Goal: Transaction & Acquisition: Obtain resource

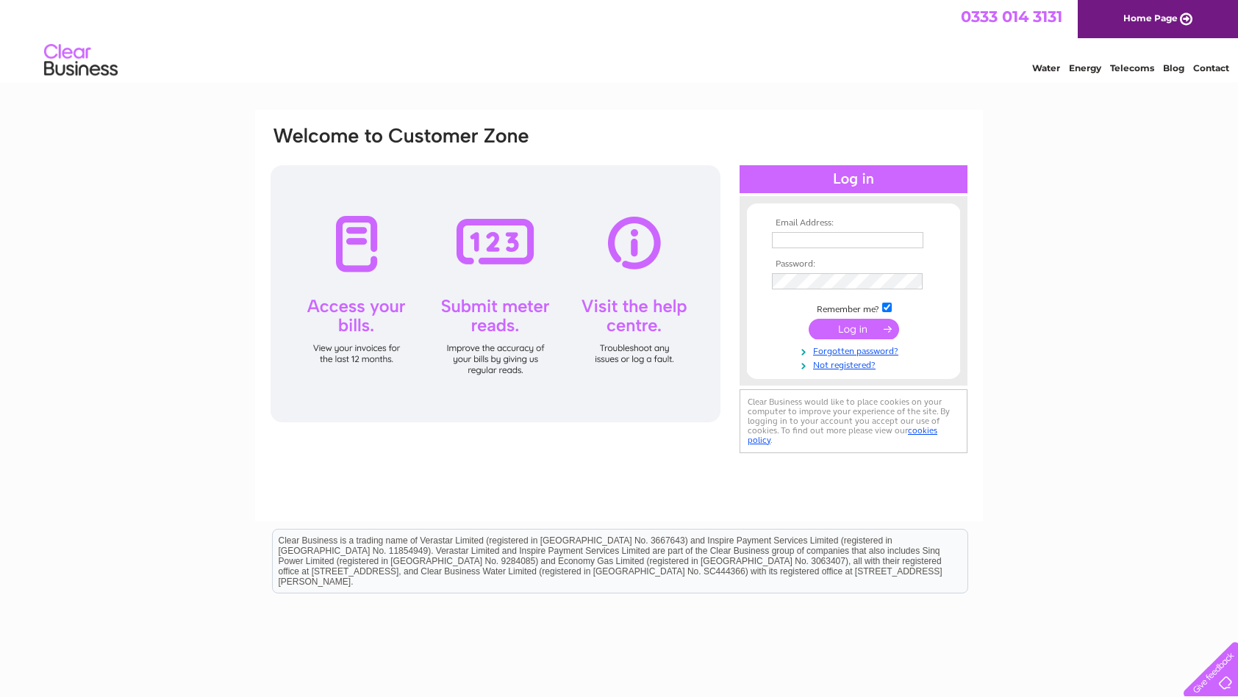
click at [809, 237] on input "text" at bounding box center [847, 240] width 151 height 16
type input "[EMAIL_ADDRESS][DOMAIN_NAME]"
click at [858, 330] on input "submit" at bounding box center [853, 329] width 90 height 21
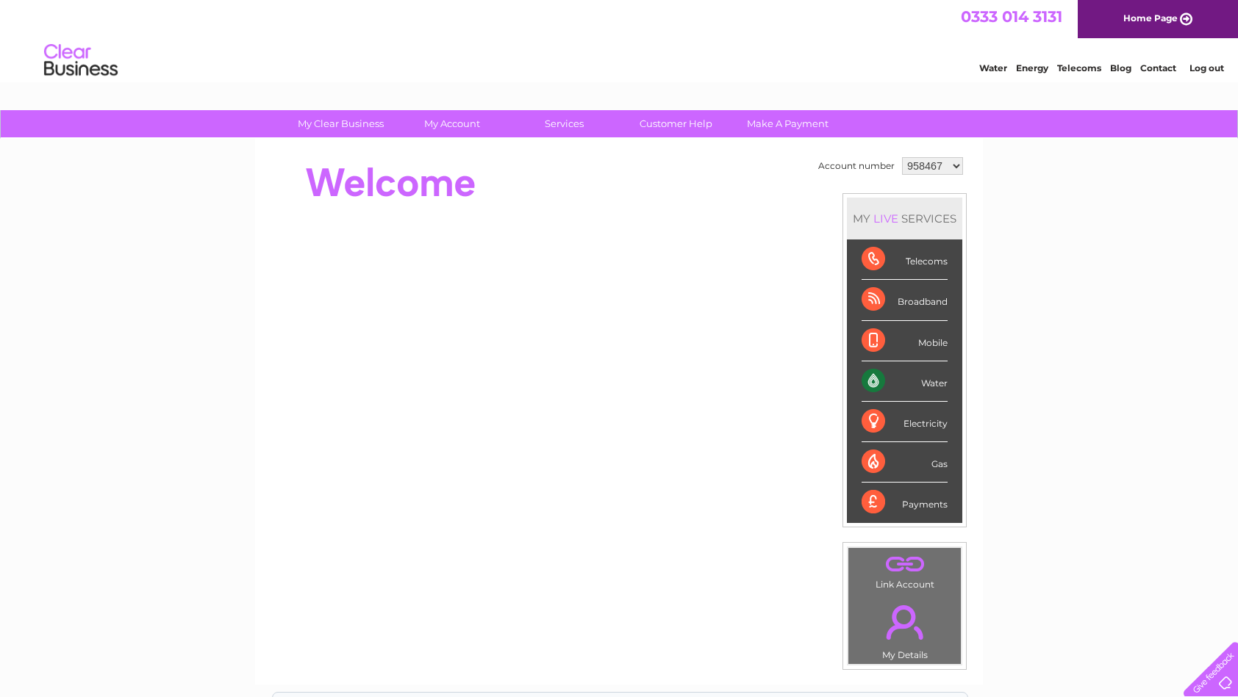
click at [1189, 343] on div "My Clear Business Login Details My Details My Preferences Link Account My Accou…" at bounding box center [619, 523] width 1238 height 826
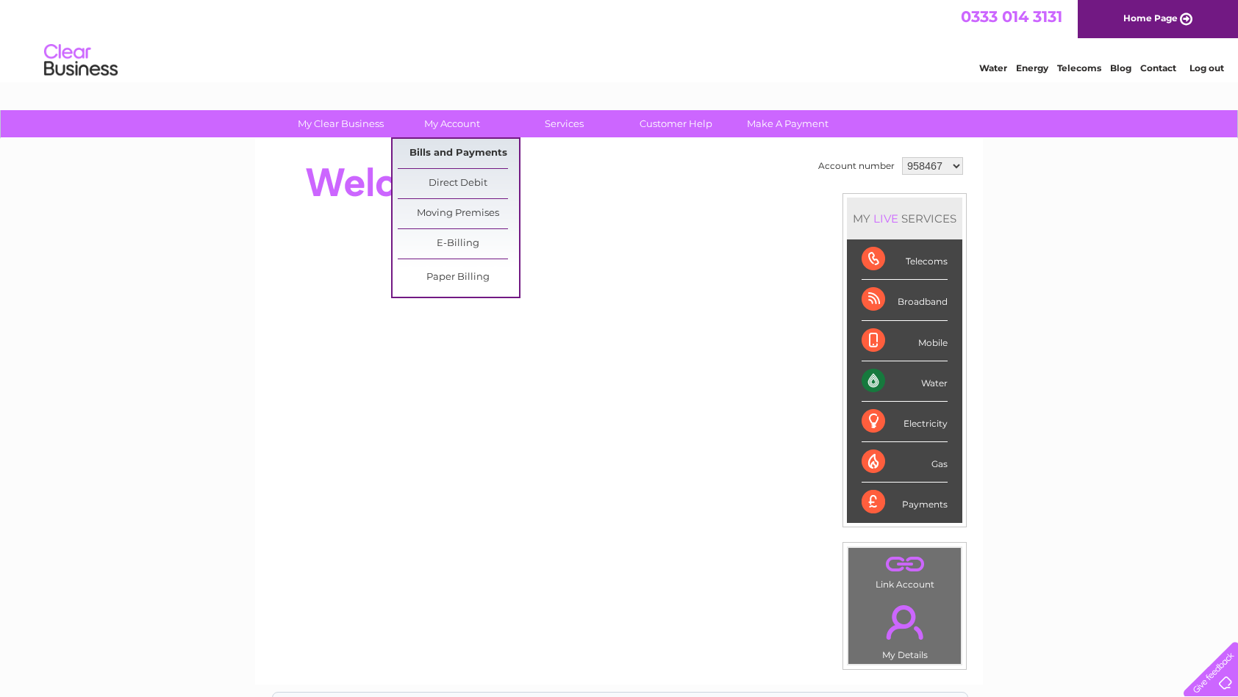
click at [451, 151] on link "Bills and Payments" at bounding box center [458, 153] width 121 height 29
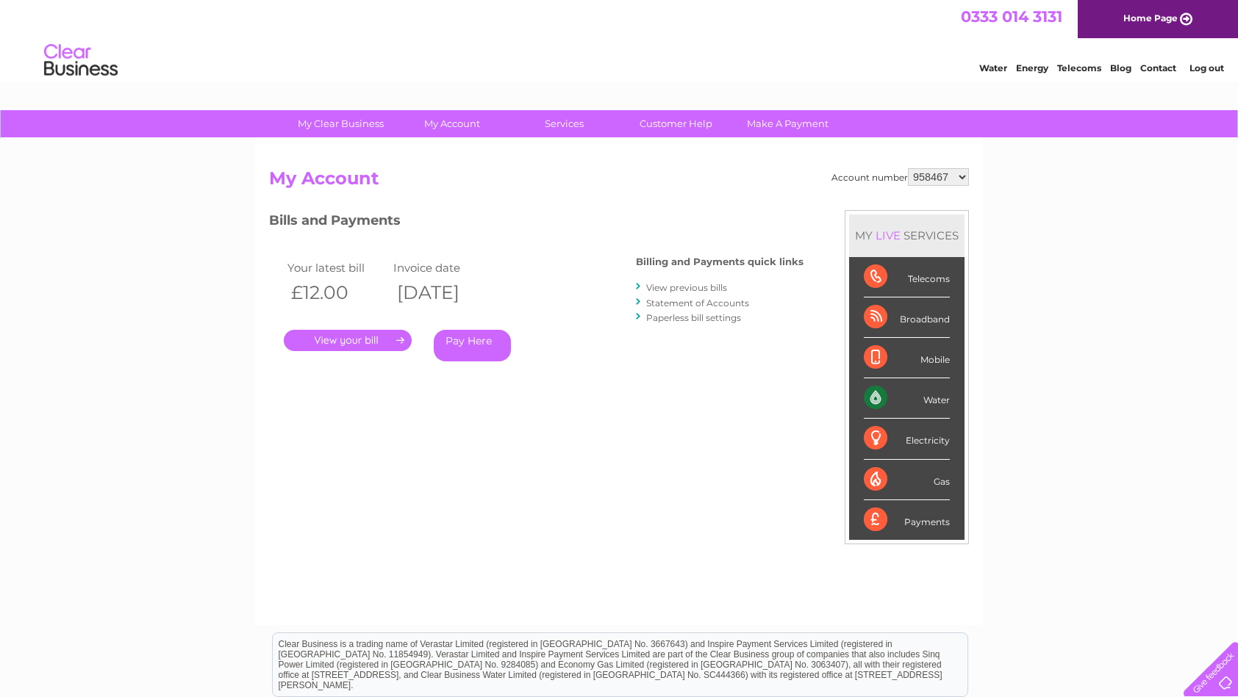
click at [344, 332] on link "." at bounding box center [348, 340] width 128 height 21
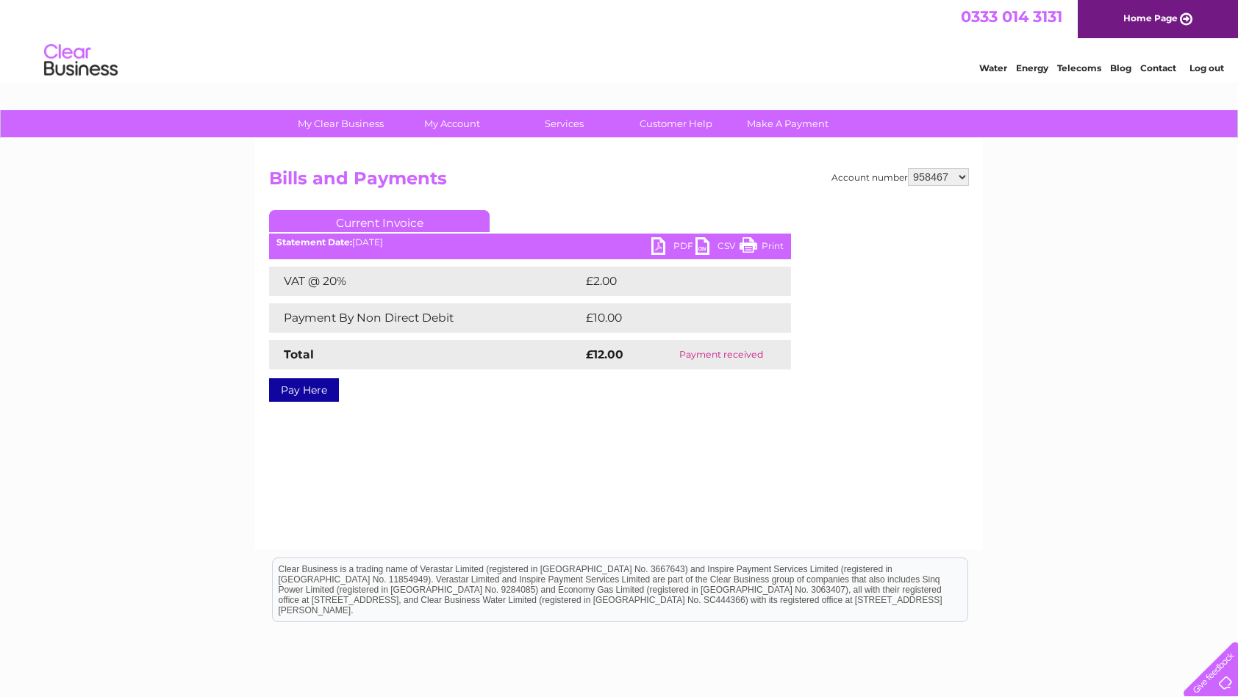
click at [670, 246] on link "PDF" at bounding box center [673, 247] width 44 height 21
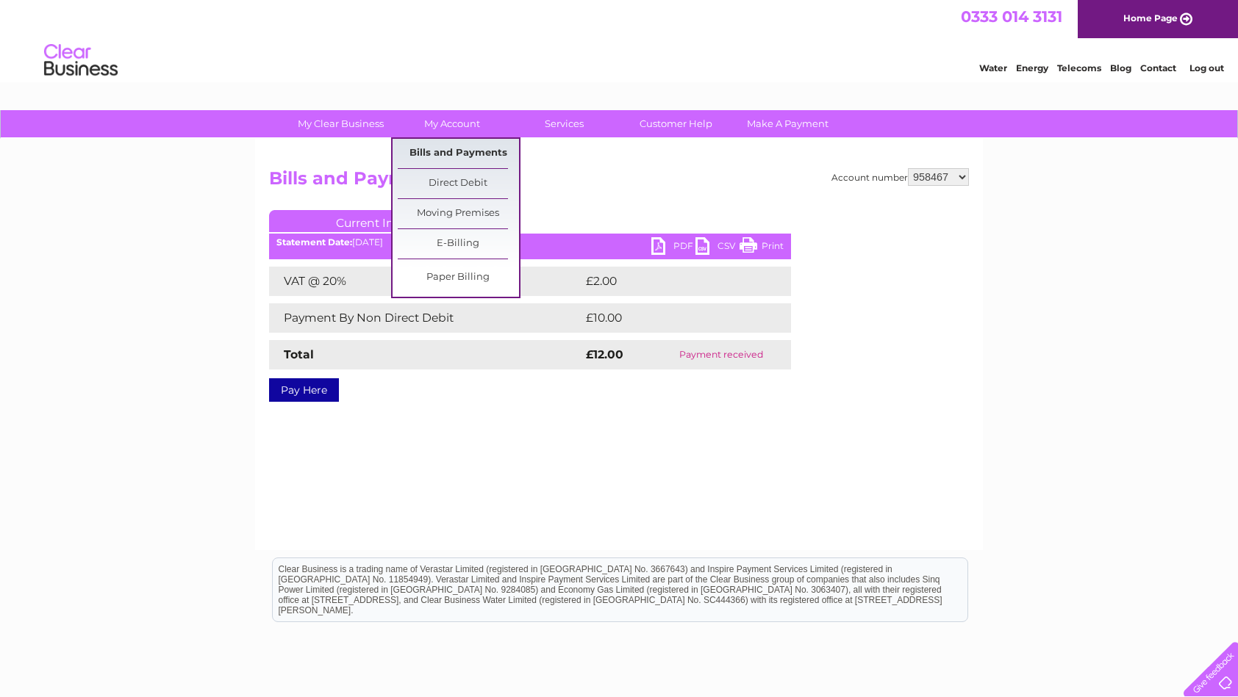
click at [440, 157] on link "Bills and Payments" at bounding box center [458, 153] width 121 height 29
click at [452, 144] on link "Bills and Payments" at bounding box center [458, 153] width 121 height 29
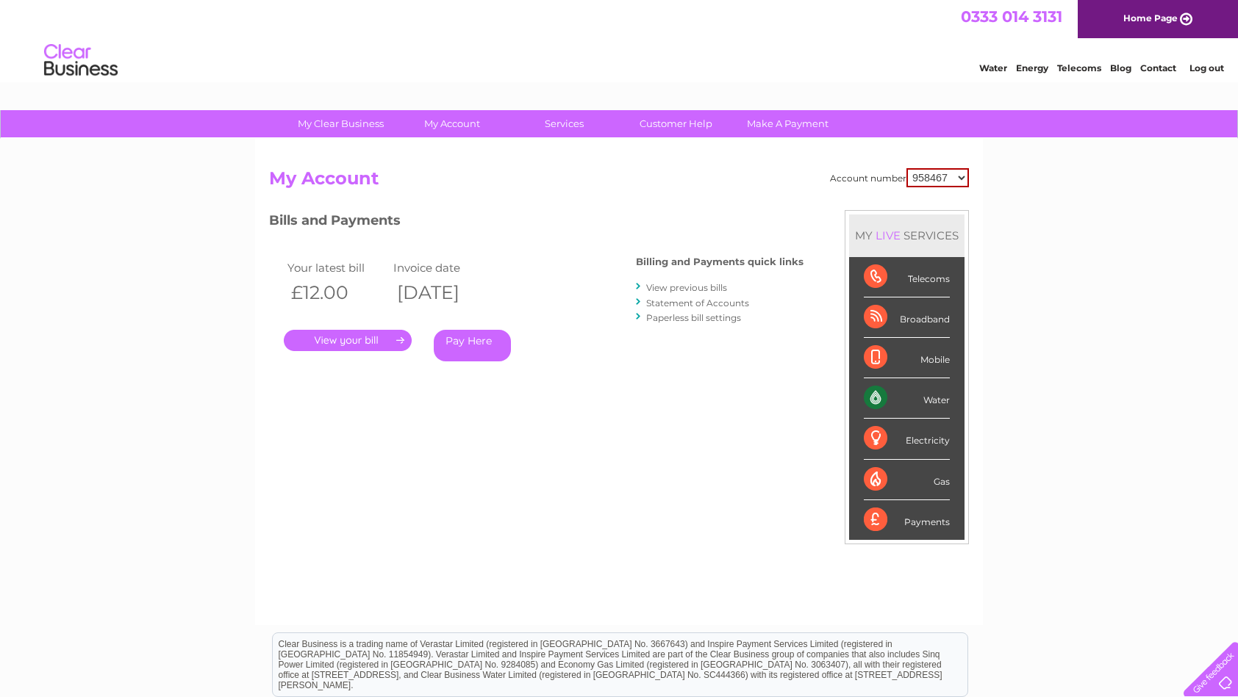
click at [699, 287] on link "View previous bills" at bounding box center [686, 287] width 81 height 11
click at [704, 289] on link "View previous bills" at bounding box center [686, 287] width 81 height 11
click at [656, 287] on link "View previous bills" at bounding box center [686, 287] width 81 height 11
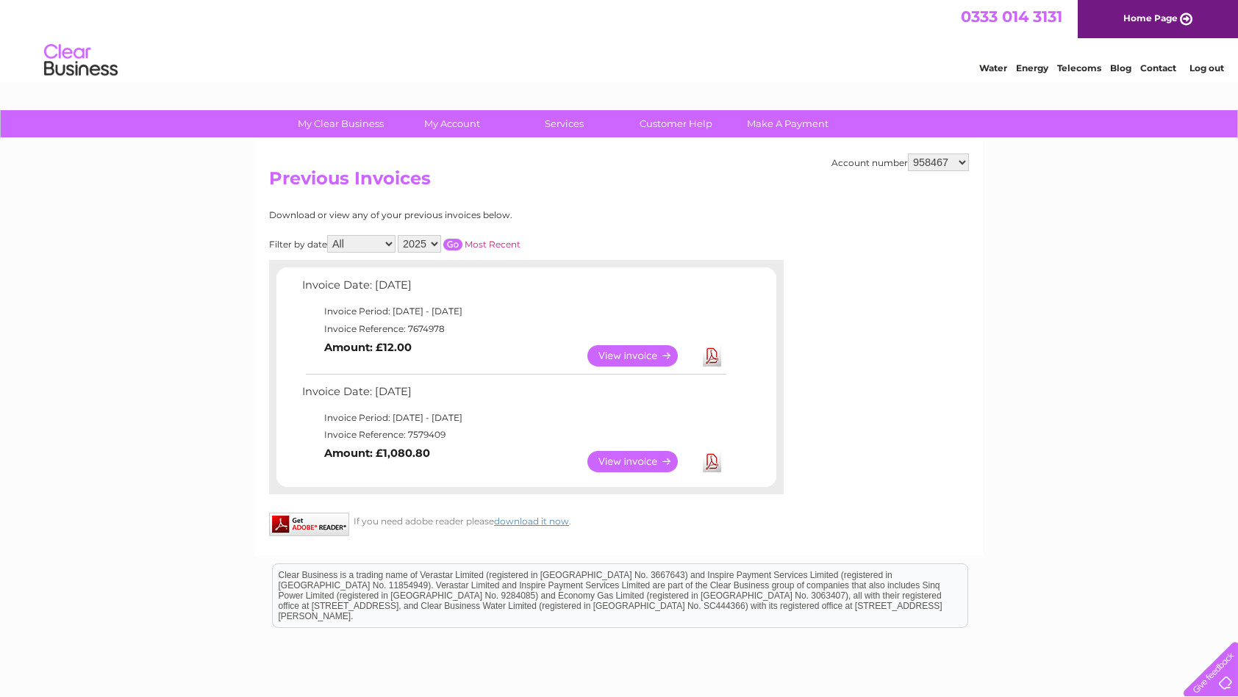
click at [76, 423] on div "My Clear Business Login Details My Details My Preferences Link Account My Accou…" at bounding box center [619, 458] width 1238 height 697
click at [964, 155] on select "958467 1083908 1152250" at bounding box center [938, 163] width 61 height 18
select select "1083908"
click at [908, 154] on select "958467 1083908 1152250" at bounding box center [938, 163] width 61 height 18
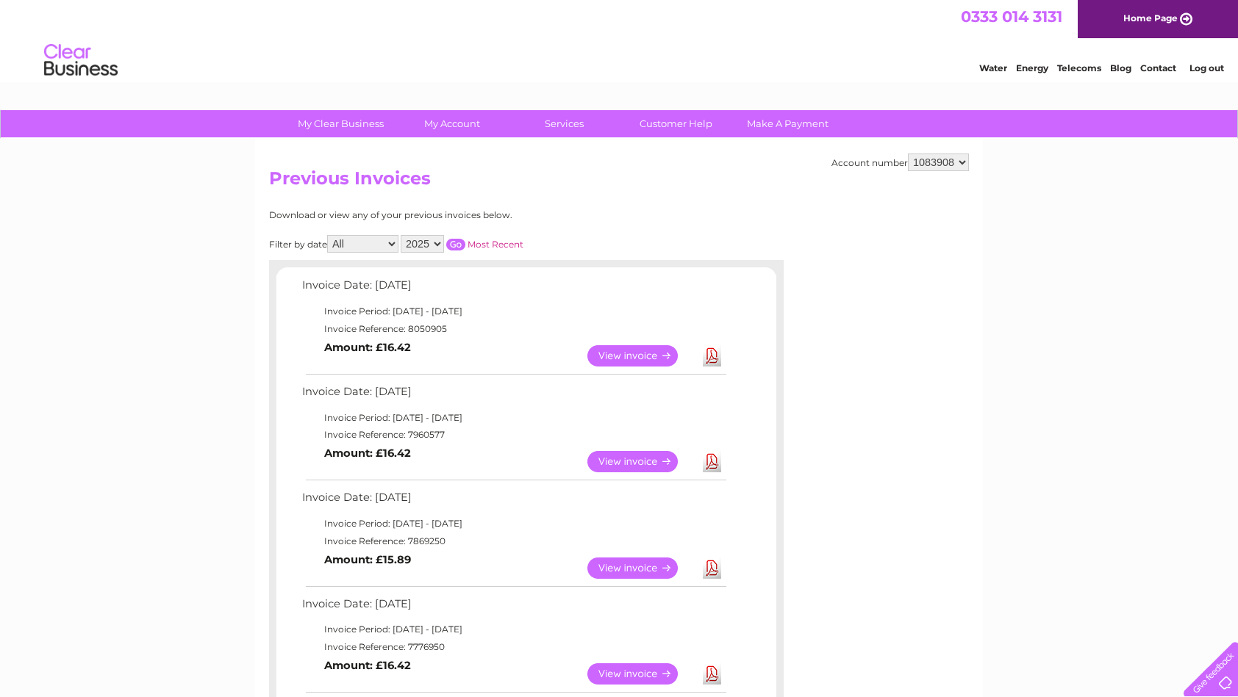
click at [631, 349] on link "View" at bounding box center [641, 355] width 108 height 21
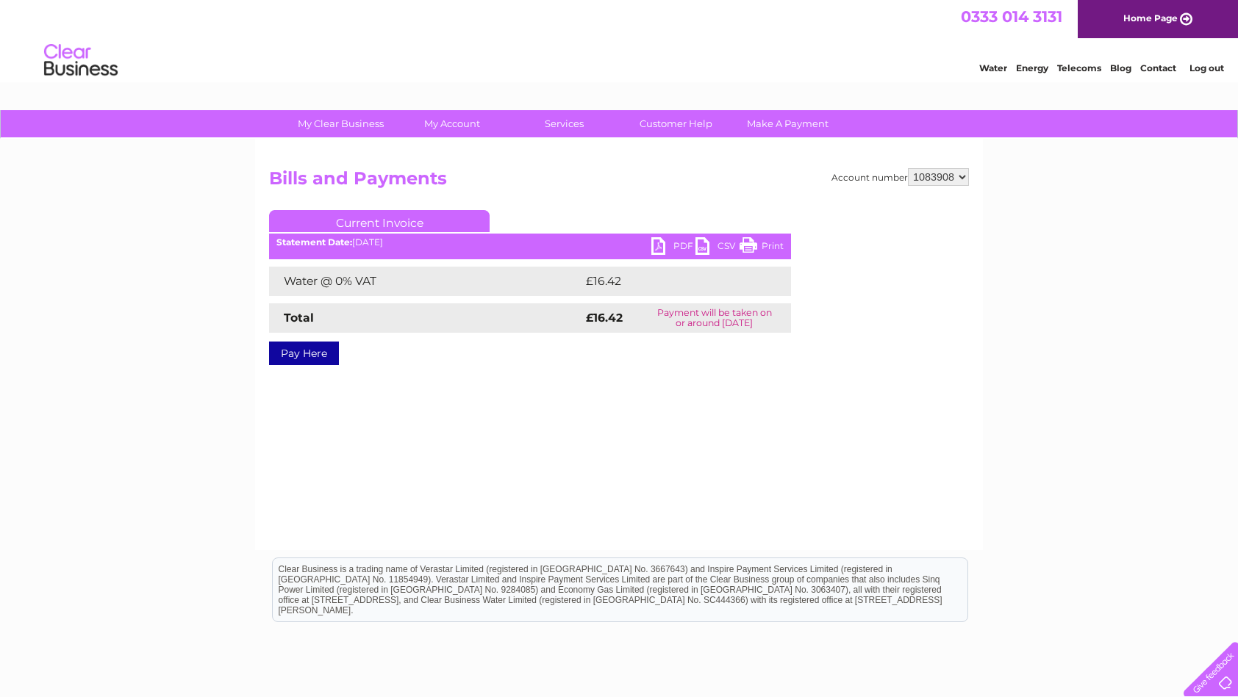
click at [678, 243] on link "PDF" at bounding box center [673, 247] width 44 height 21
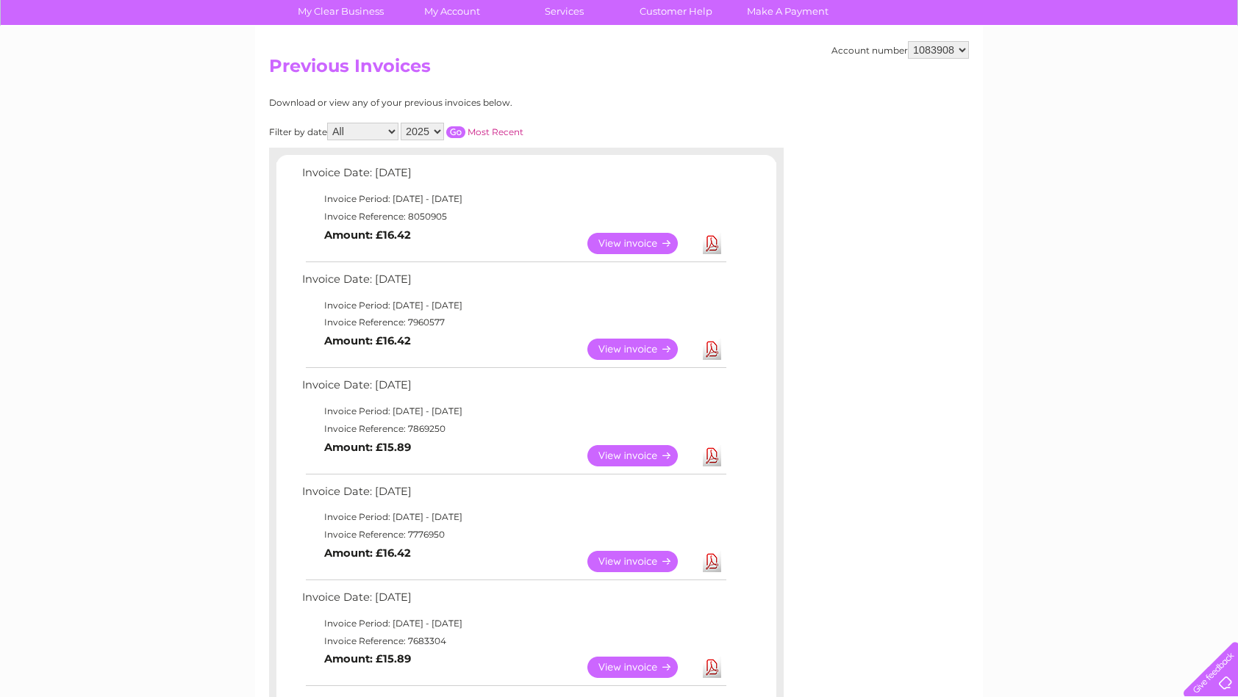
scroll to position [156, 0]
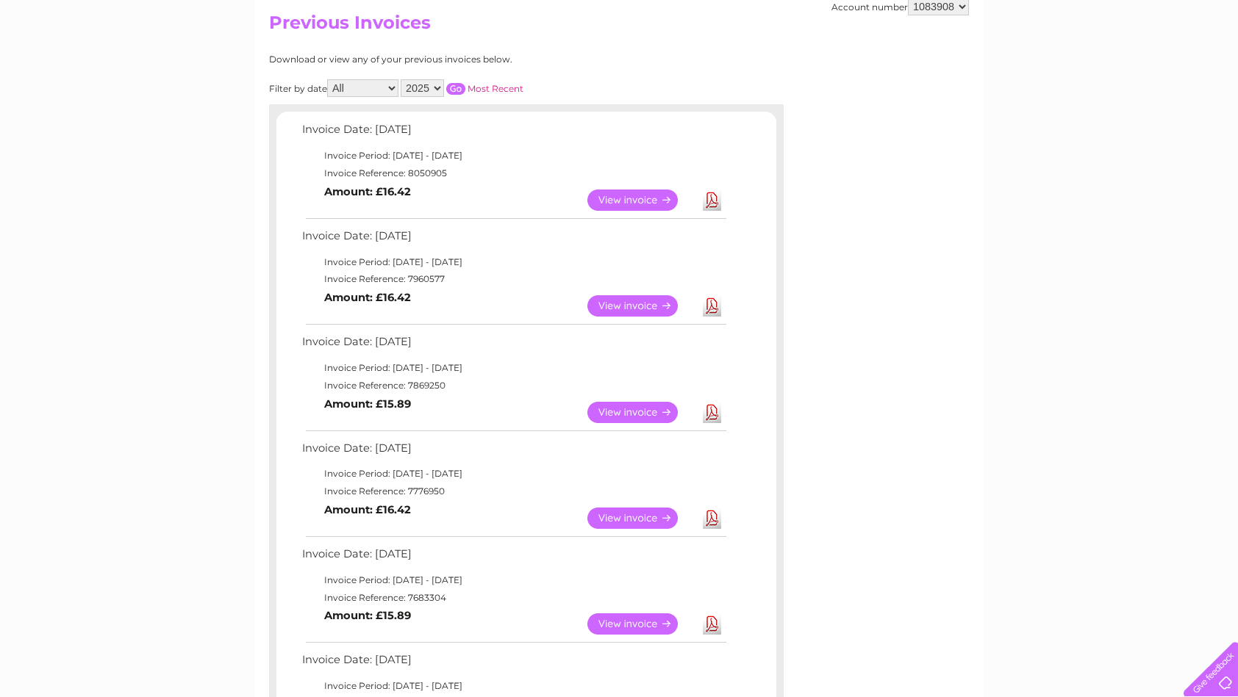
click at [717, 515] on link "Download" at bounding box center [712, 518] width 18 height 21
click at [717, 409] on link "Download" at bounding box center [712, 412] width 18 height 21
click at [947, 8] on select "958467 1083908 1152250" at bounding box center [938, 7] width 61 height 18
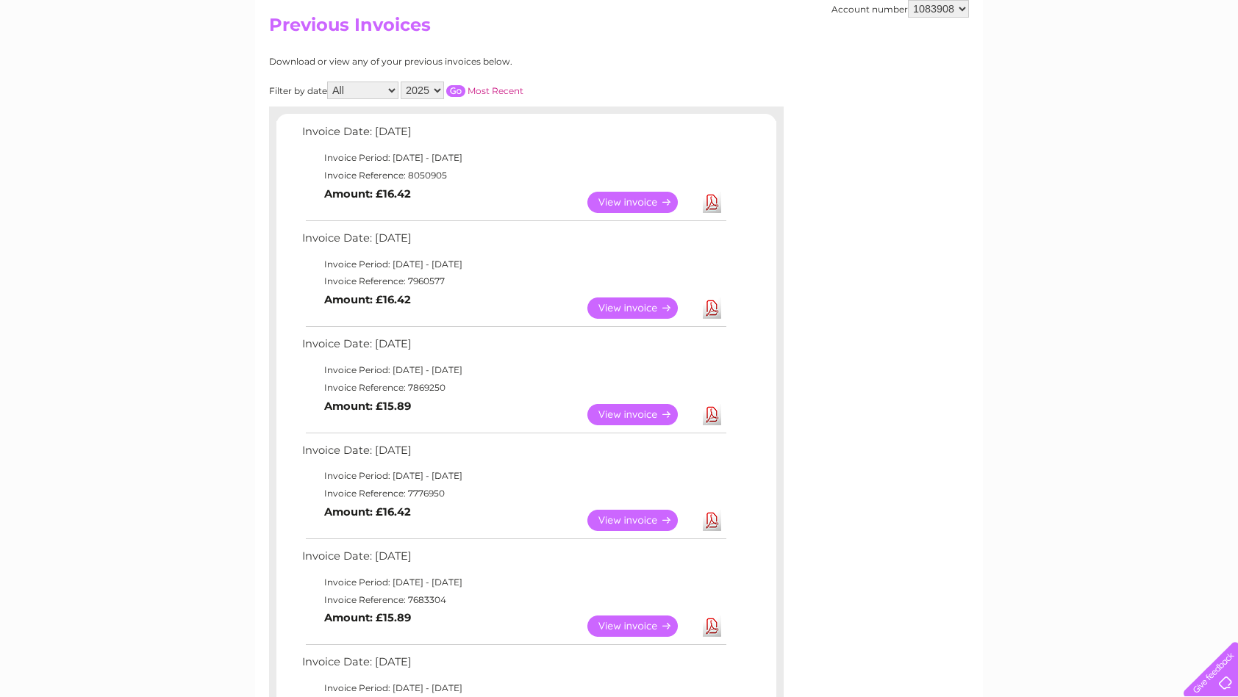
select select "1152250"
click at [908, 0] on select "958467 1083908 1152250" at bounding box center [938, 9] width 61 height 18
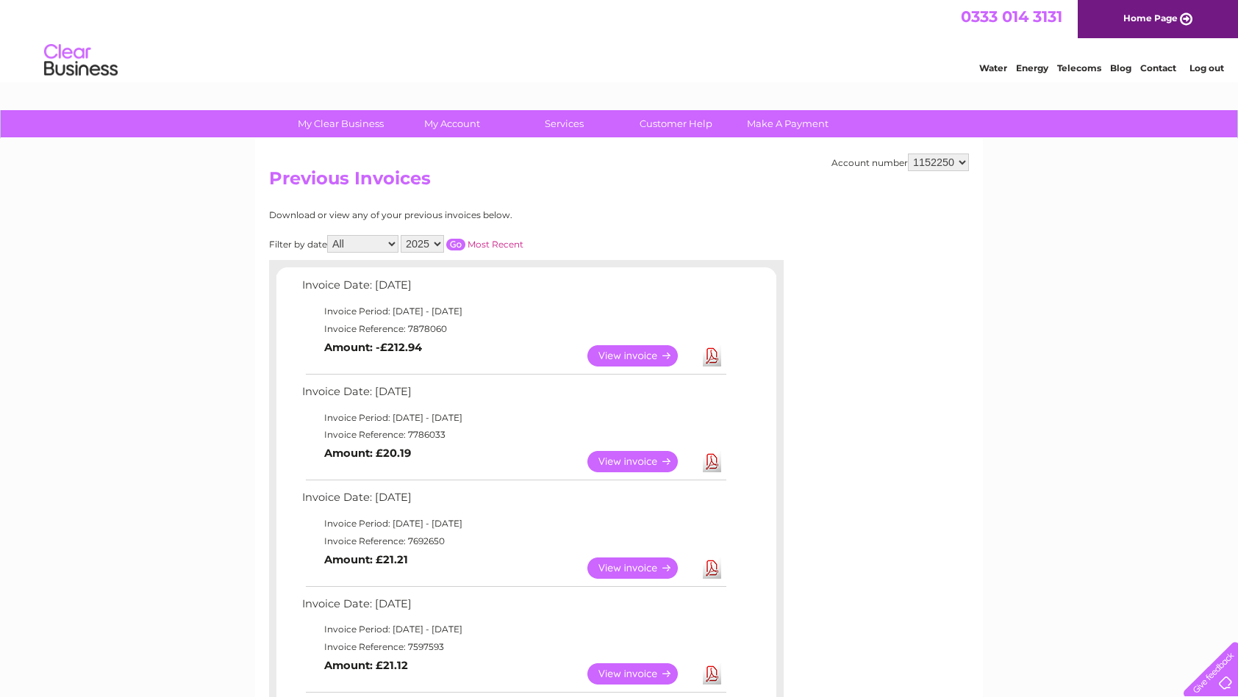
click at [710, 459] on link "Download" at bounding box center [712, 461] width 18 height 21
click at [709, 353] on link "Download" at bounding box center [712, 355] width 18 height 21
